Goal: Navigation & Orientation: Find specific page/section

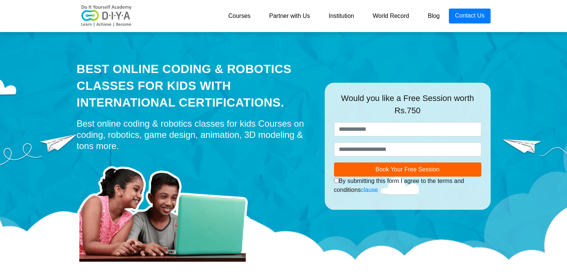
click at [222, 127] on div "Best online coding & robotics classes for kids Courses on coding, robotics, gam…" at bounding box center [195, 135] width 237 height 34
click at [242, 19] on link "Courses" at bounding box center [239, 16] width 41 height 15
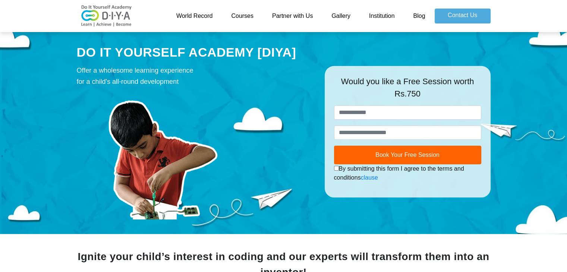
click at [234, 16] on link "Courses" at bounding box center [242, 16] width 41 height 15
click at [301, 15] on link "Partner with Us" at bounding box center [292, 16] width 59 height 15
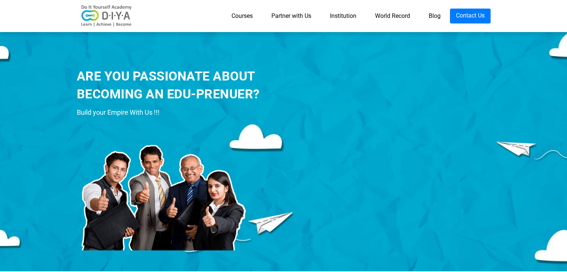
click at [376, 18] on link "World Record" at bounding box center [393, 16] width 54 height 15
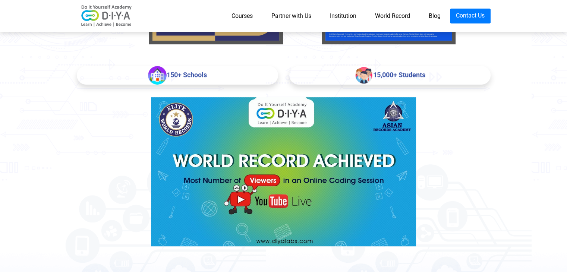
scroll to position [311, 0]
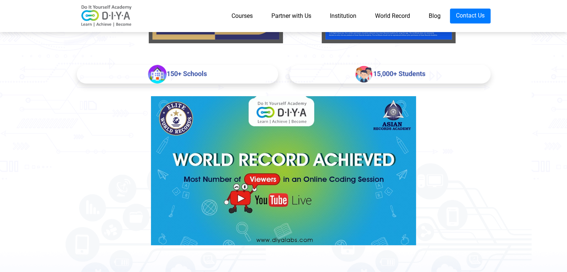
click at [435, 17] on link "Blog" at bounding box center [435, 16] width 31 height 15
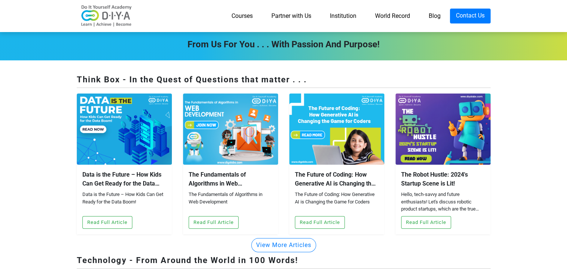
click at [434, 17] on link "Blog" at bounding box center [435, 16] width 31 height 15
click at [336, 12] on link "Institution" at bounding box center [343, 16] width 45 height 15
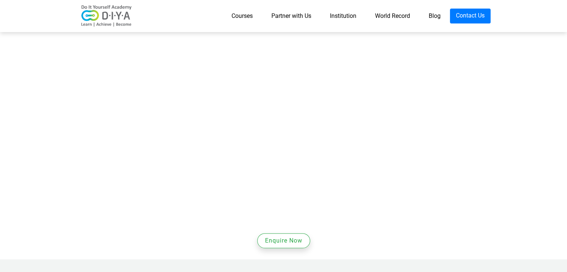
scroll to position [433, 0]
